Goal: Navigation & Orientation: Find specific page/section

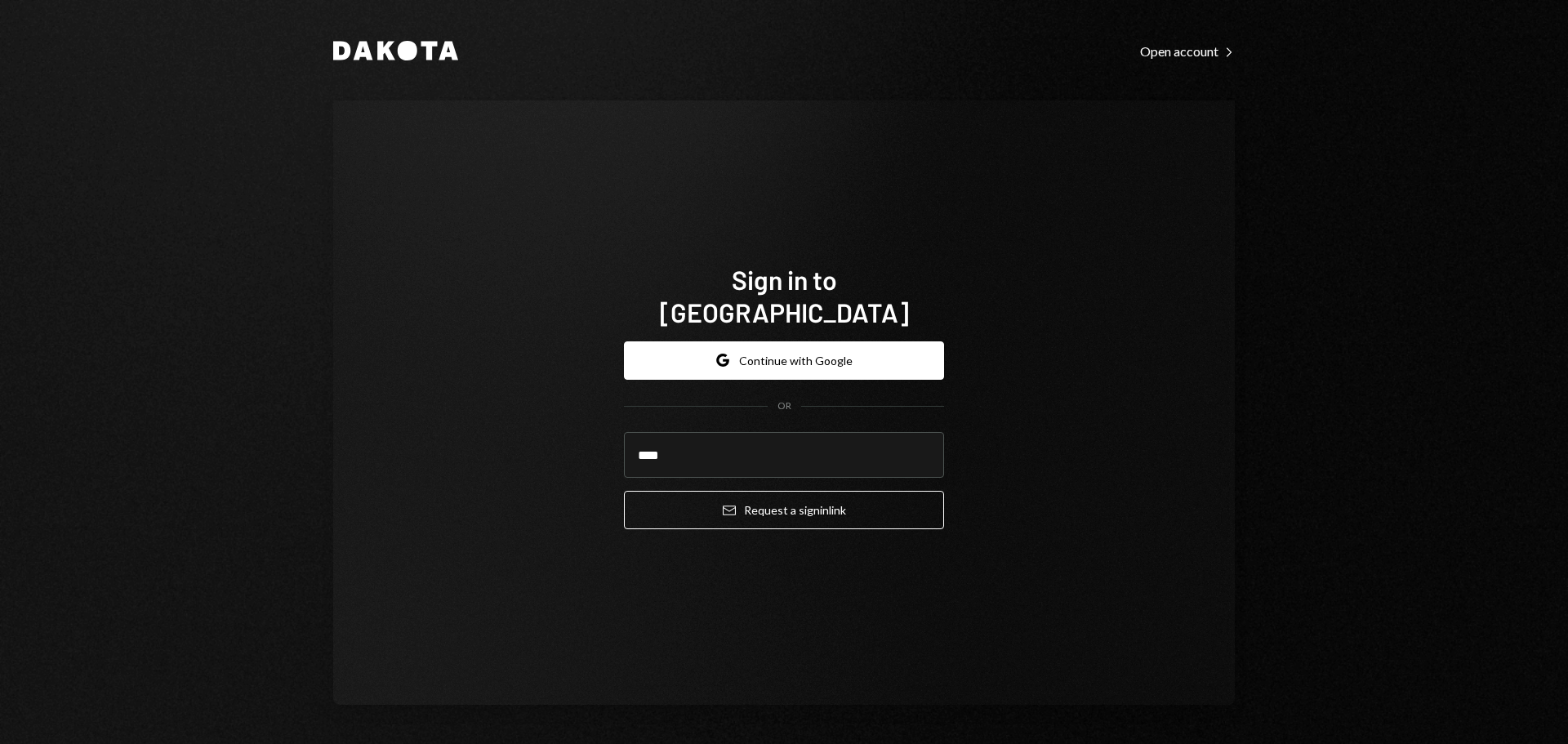
type input "**********"
click at [736, 498] on button "Email Request a sign in link" at bounding box center [783, 509] width 320 height 38
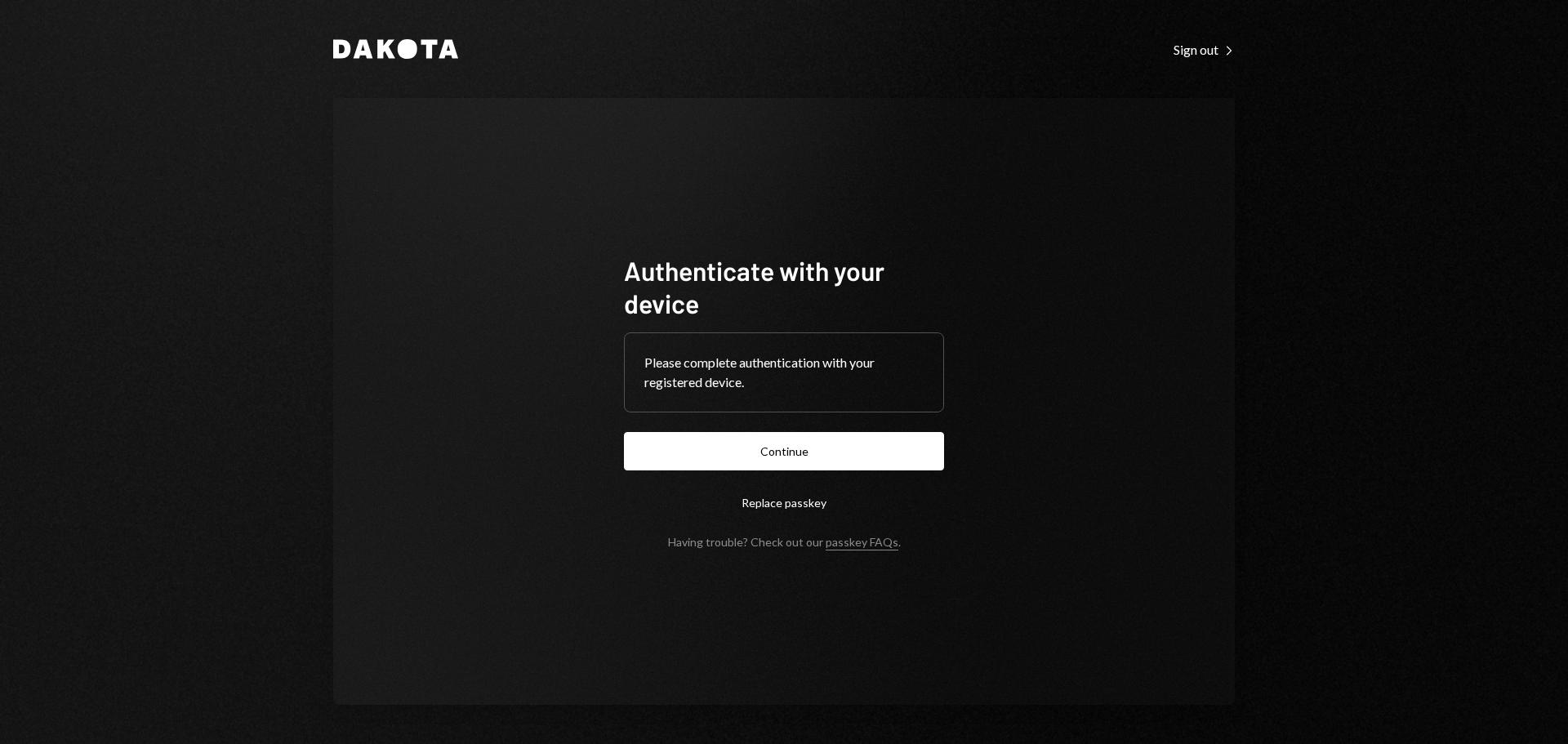
click at [810, 456] on button "Continue" at bounding box center [783, 450] width 320 height 38
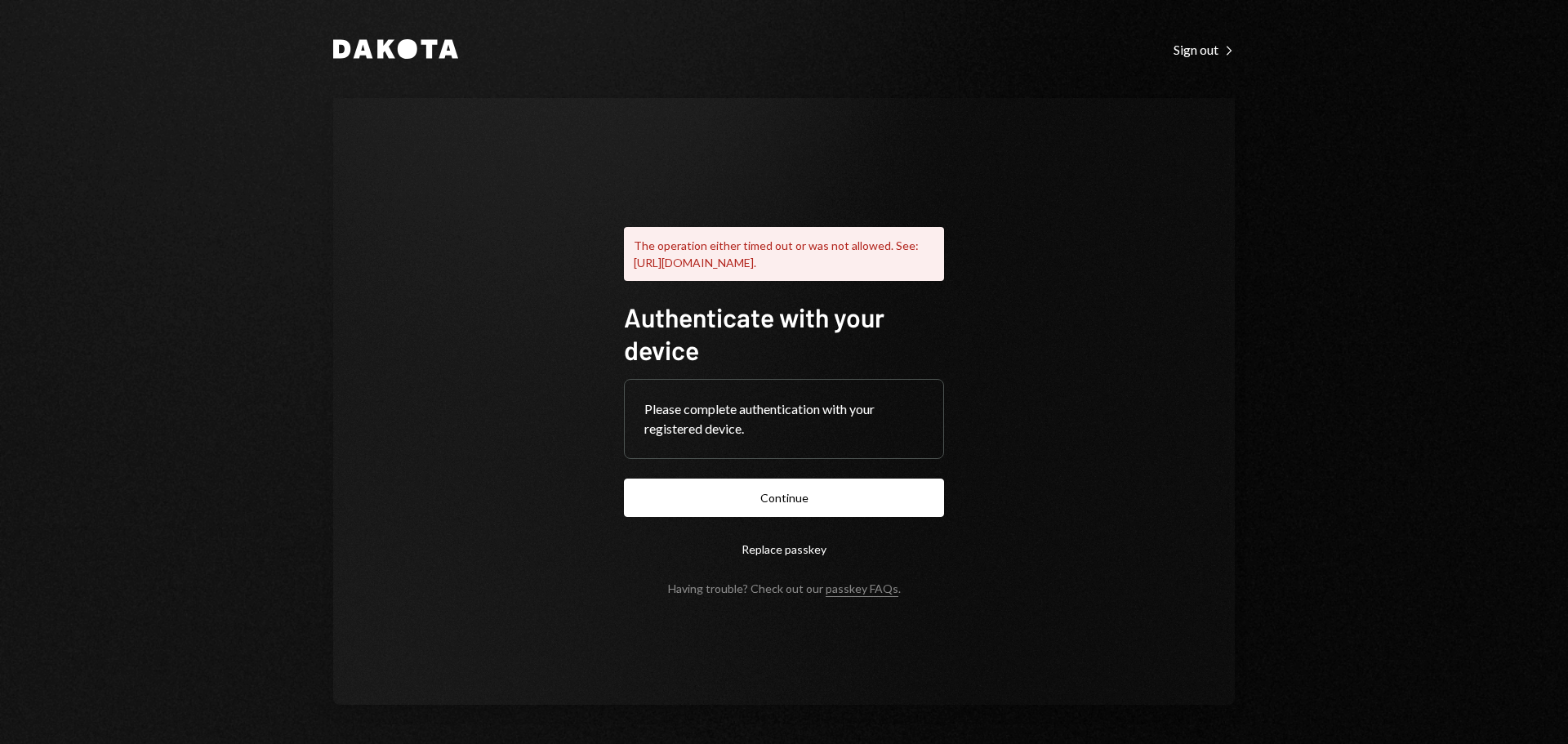
click at [746, 508] on button "Continue" at bounding box center [783, 497] width 320 height 38
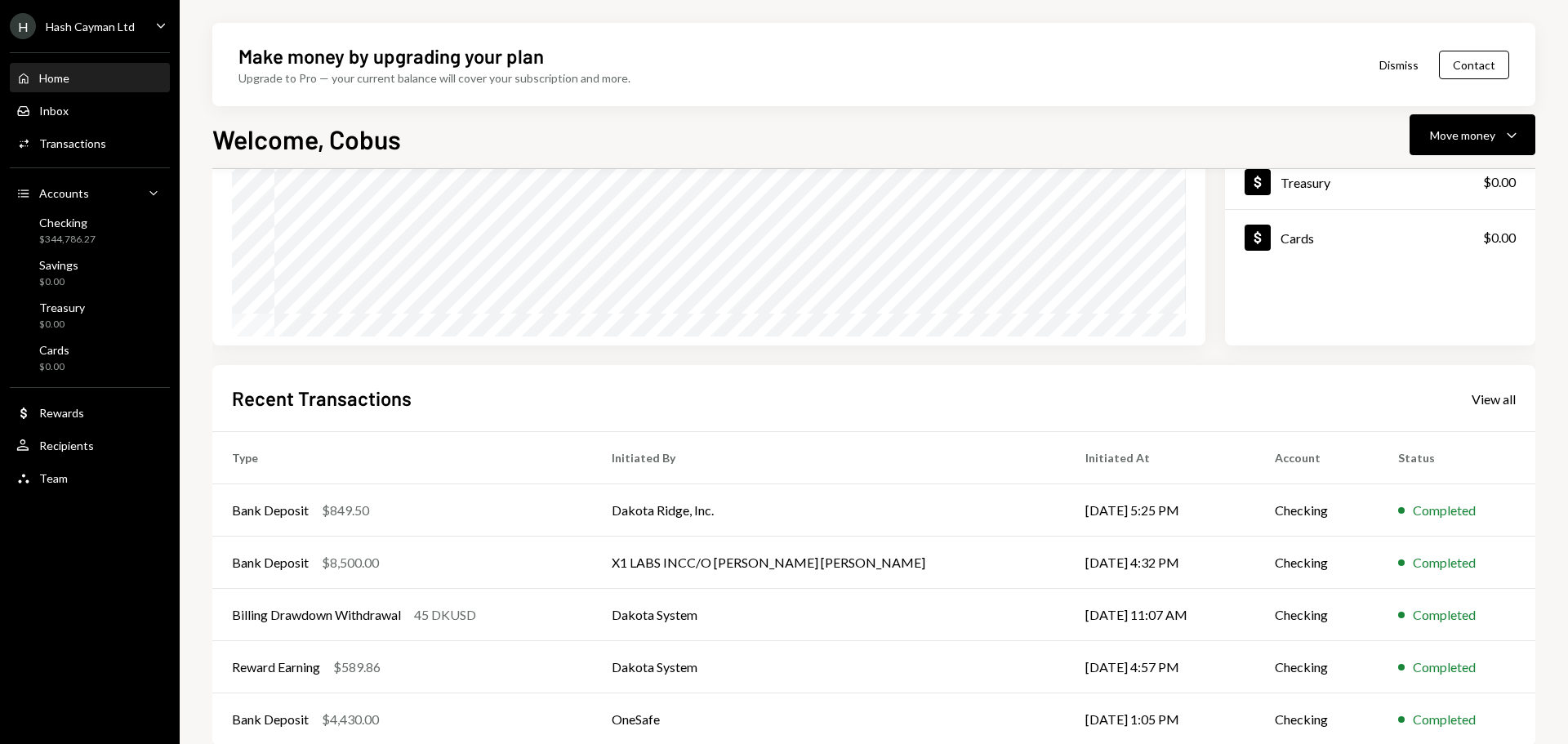
scroll to position [241, 0]
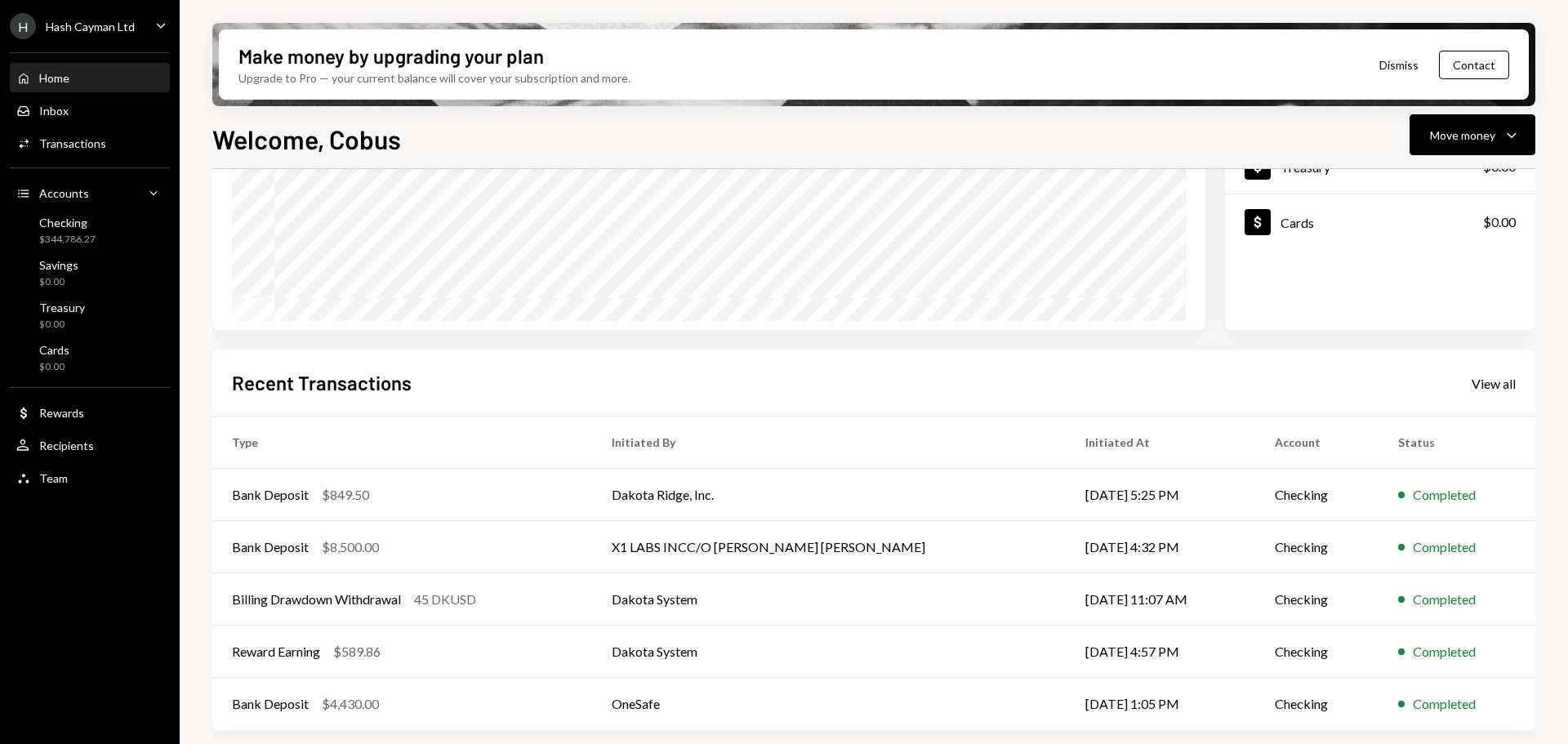
click at [1502, 375] on link "View all" at bounding box center [1494, 382] width 44 height 18
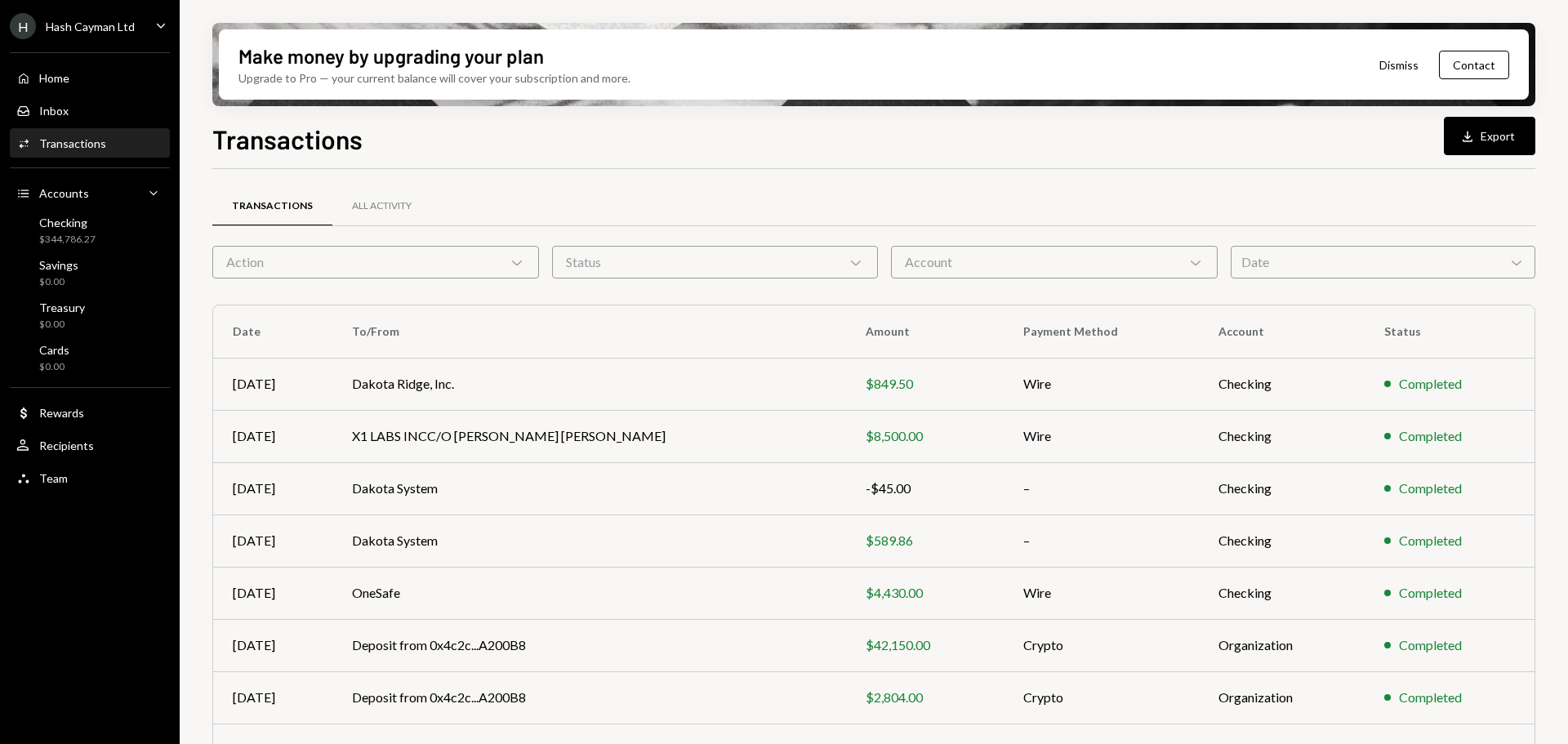
click at [1472, 132] on icon "Download" at bounding box center [1467, 136] width 16 height 16
